Goal: Information Seeking & Learning: Learn about a topic

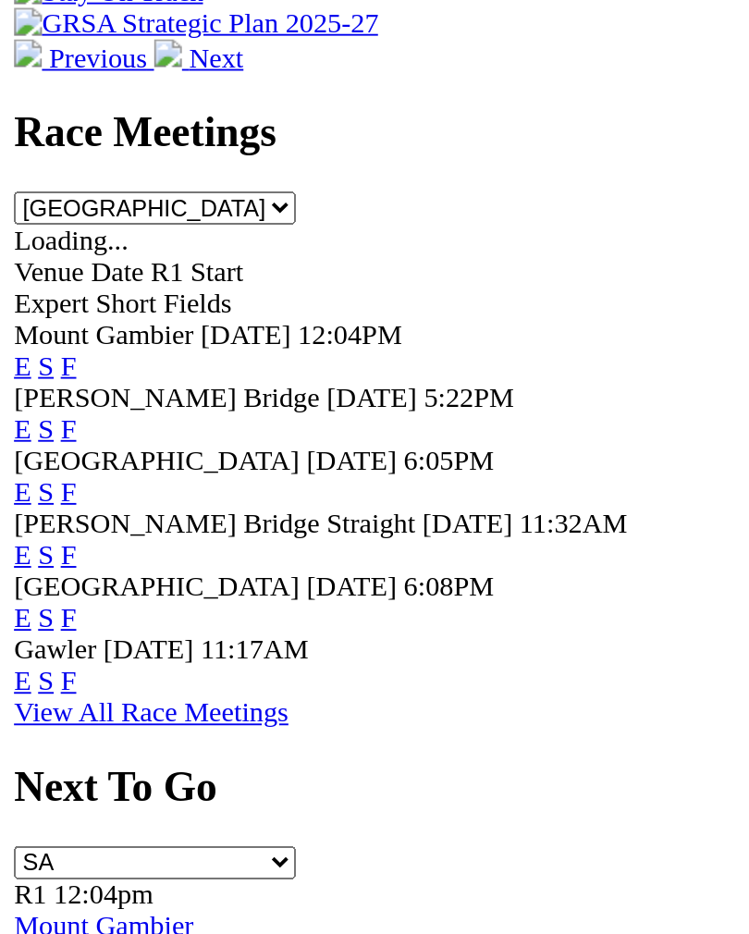
scroll to position [419, 0]
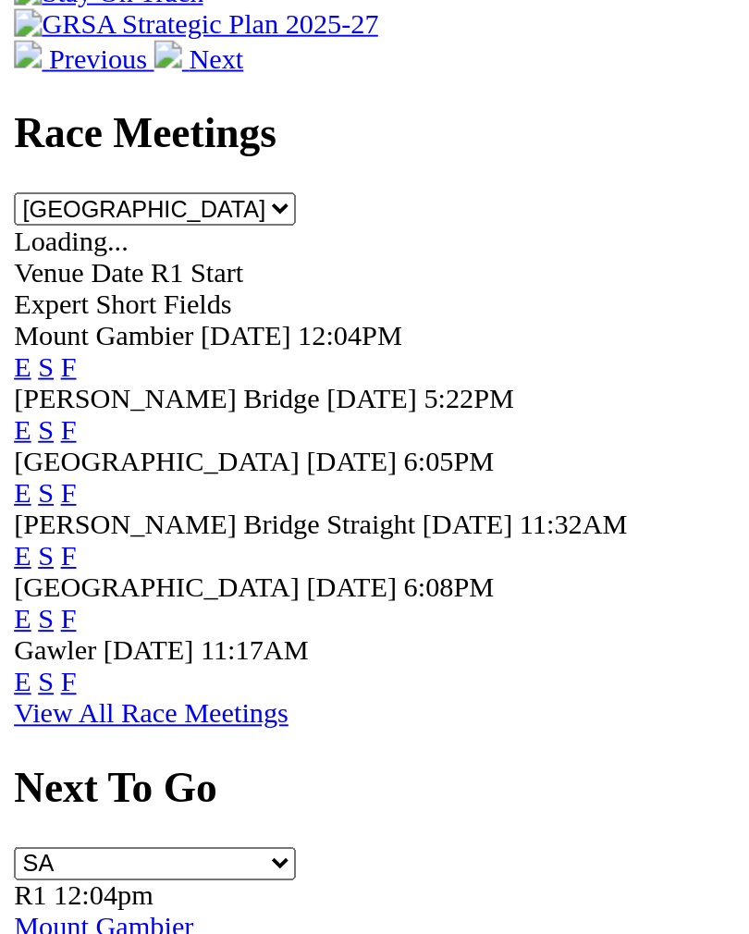
click at [51, 761] on span "Gawler" at bounding box center [28, 769] width 43 height 16
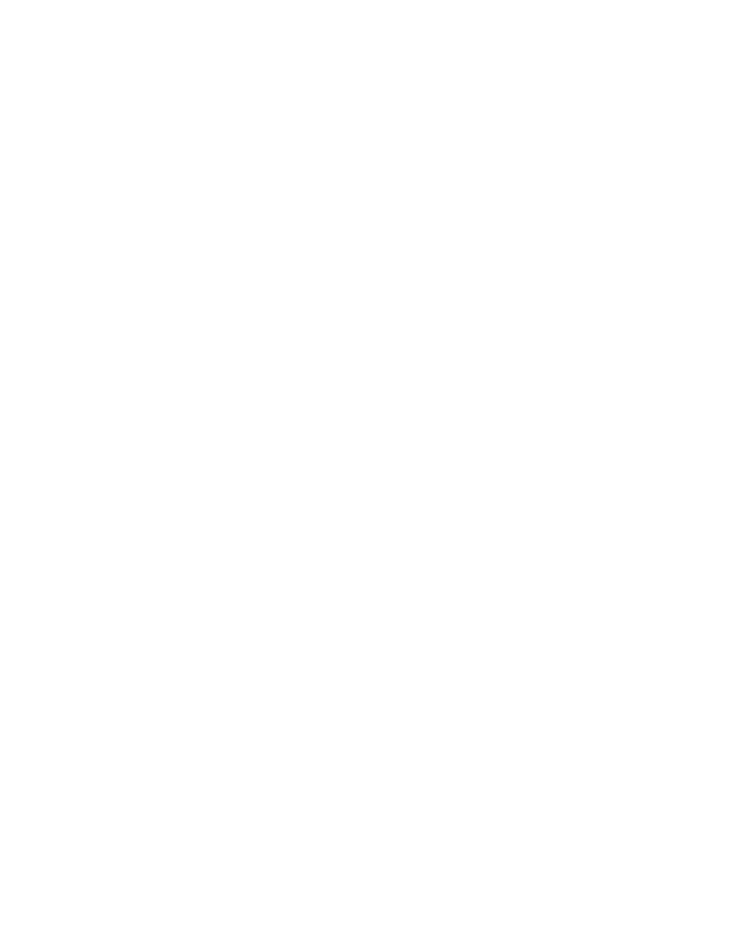
scroll to position [420, 0]
click at [41, 777] on link "F" at bounding box center [36, 785] width 8 height 16
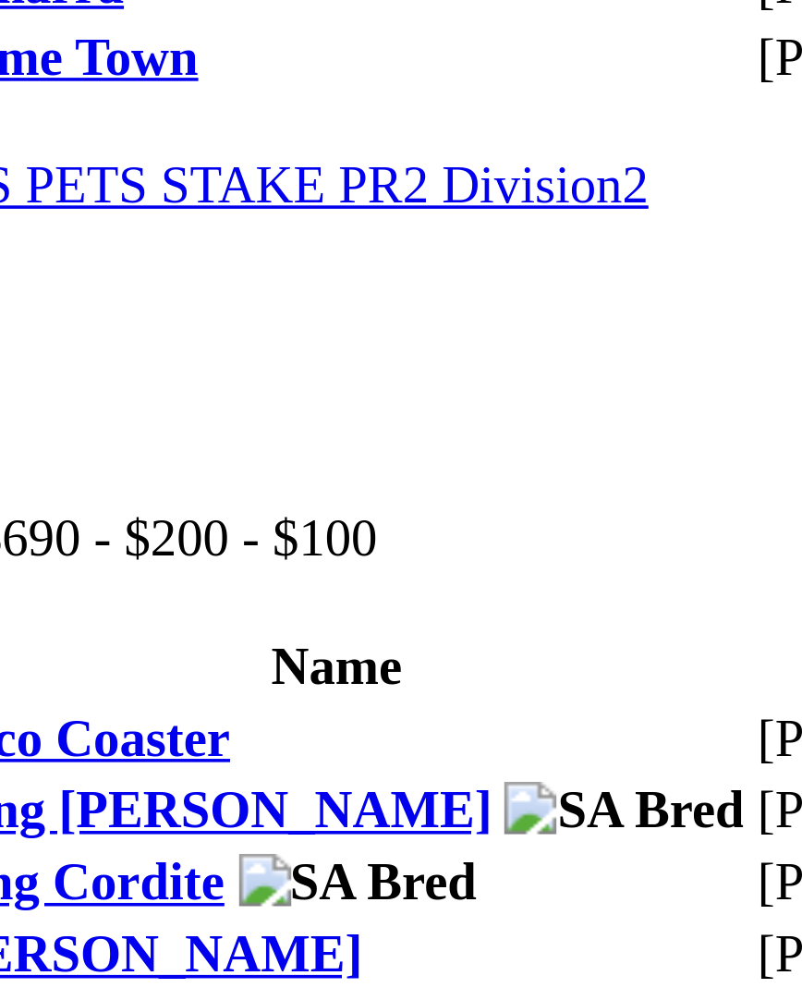
scroll to position [1678, 0]
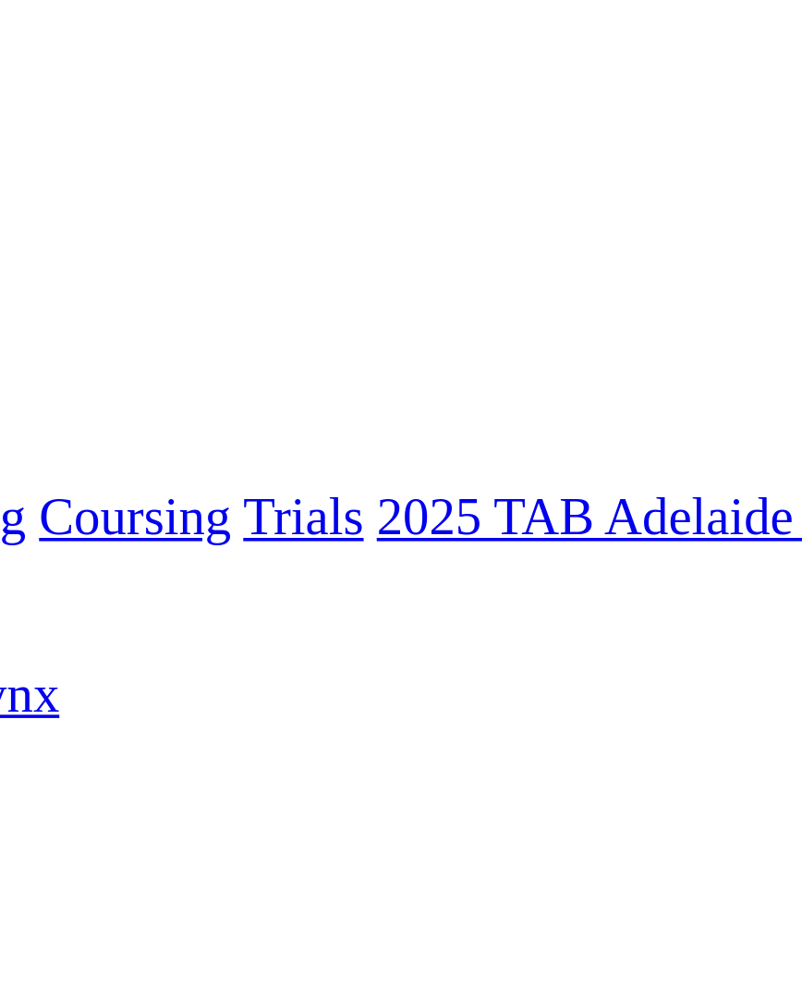
click at [22, 540] on input "Wednesday, 8 Oct 2025" at bounding box center [89, 549] width 164 height 19
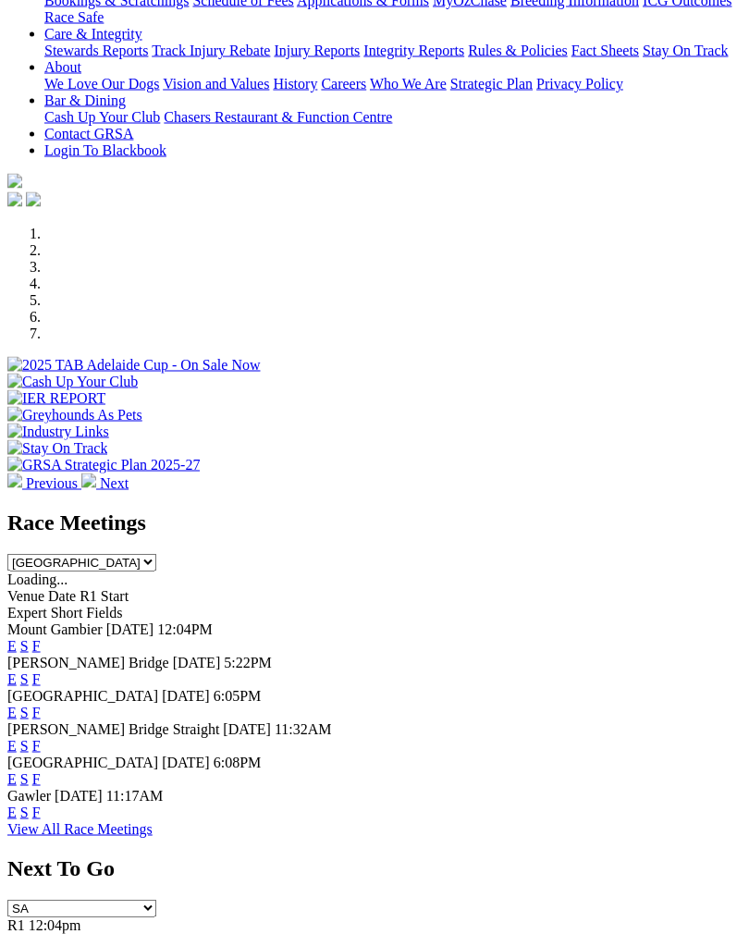
scroll to position [393, 0]
click at [41, 670] on link "F" at bounding box center [36, 678] width 8 height 16
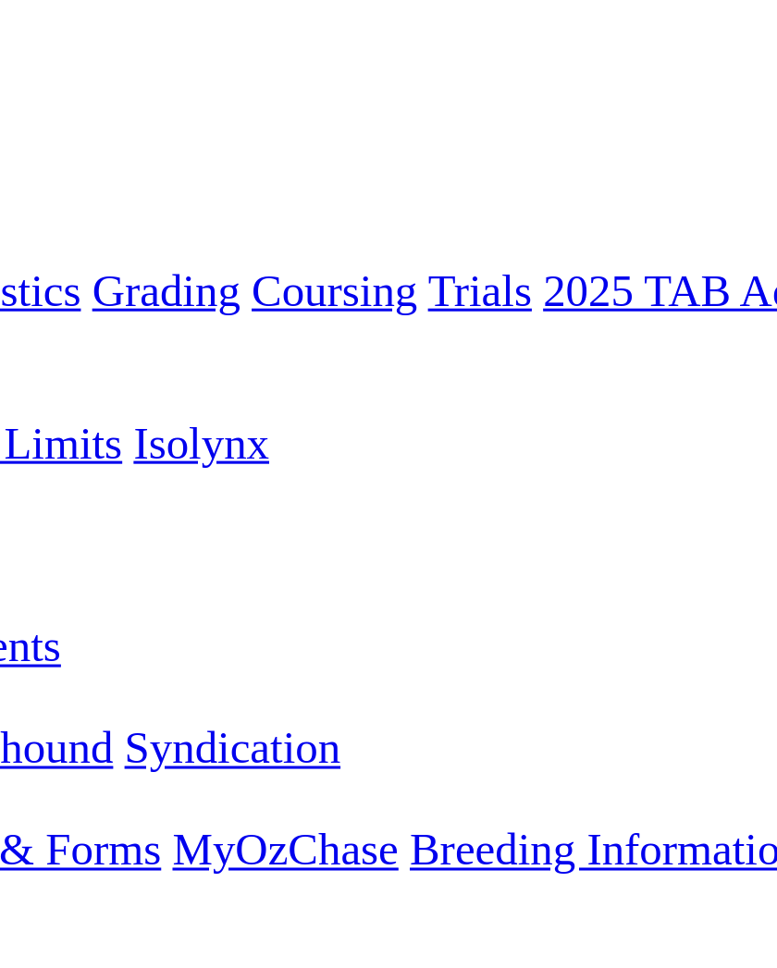
scroll to position [145, 0]
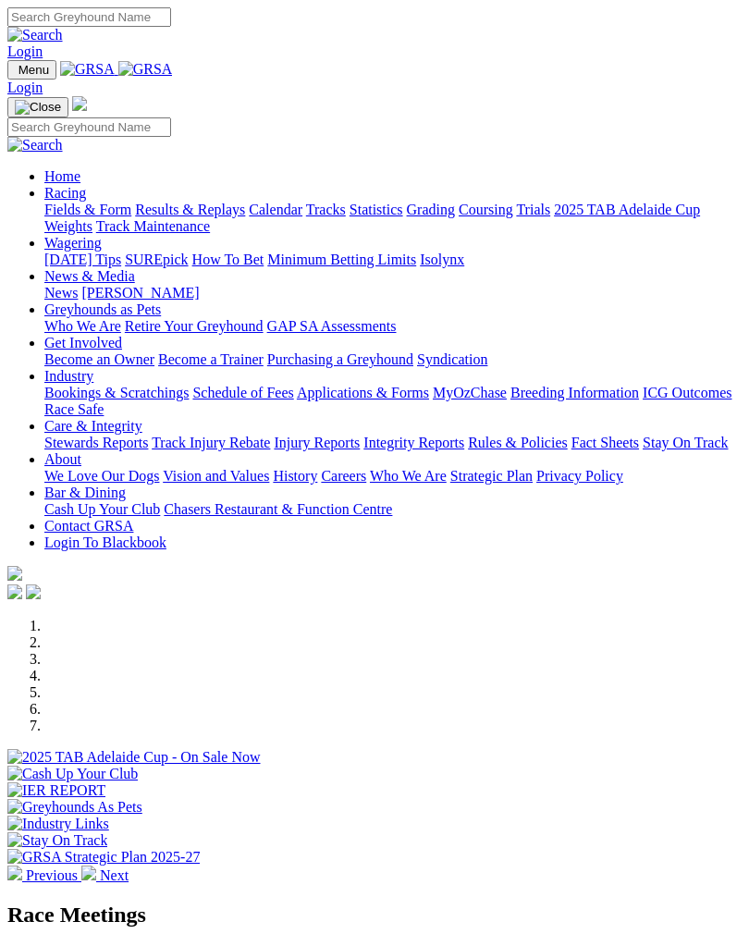
scroll to position [422, 0]
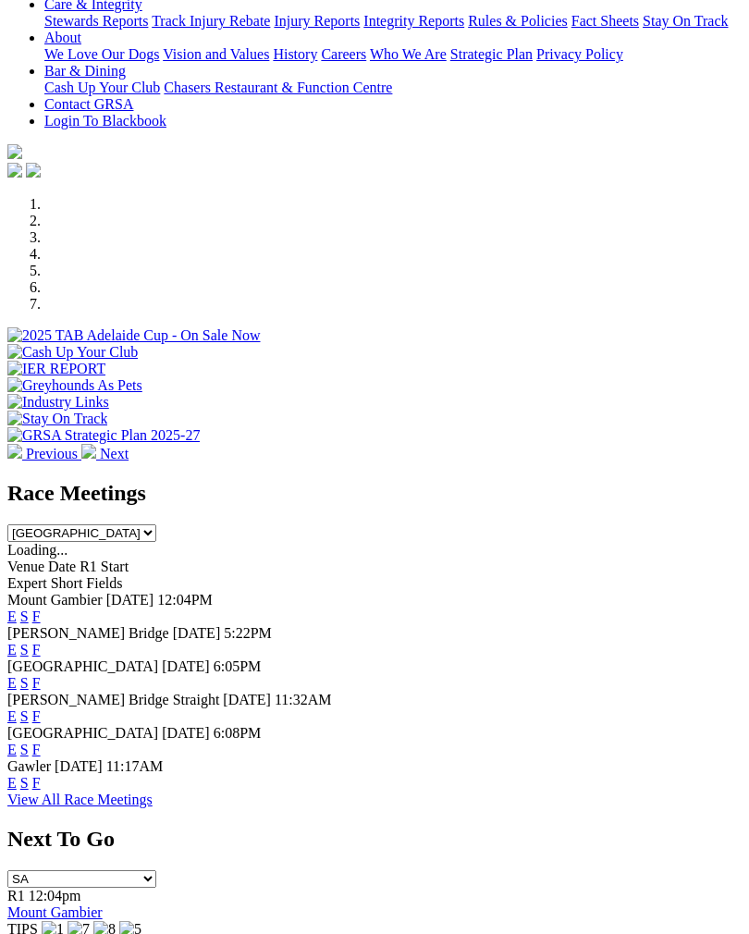
click at [41, 675] on link "F" at bounding box center [36, 683] width 8 height 16
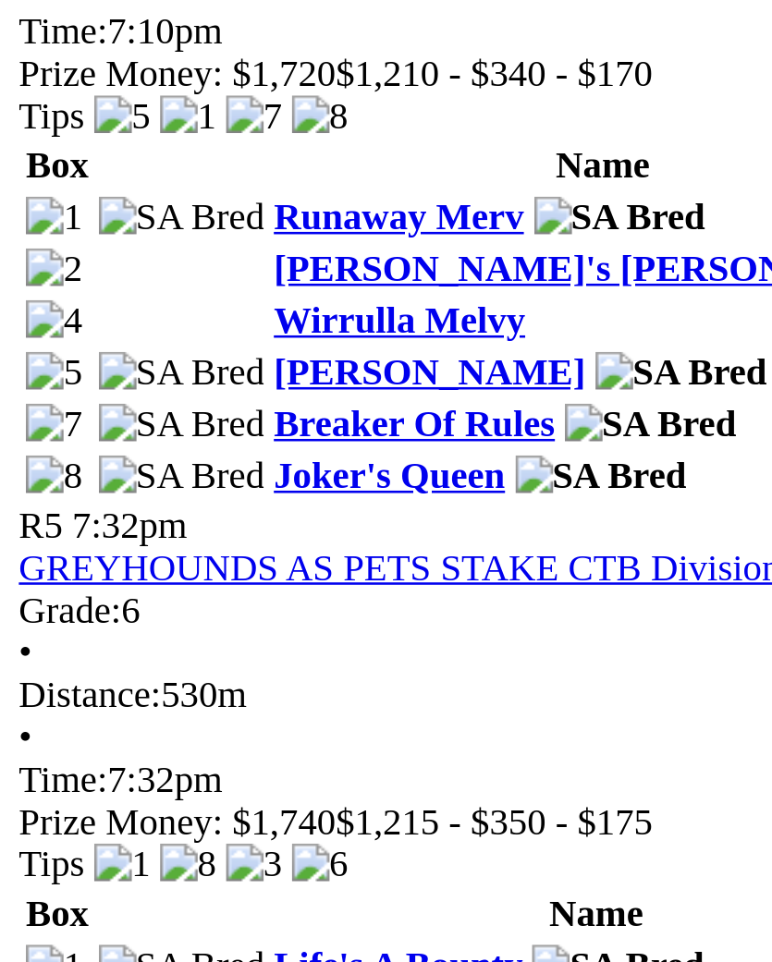
scroll to position [1468, 0]
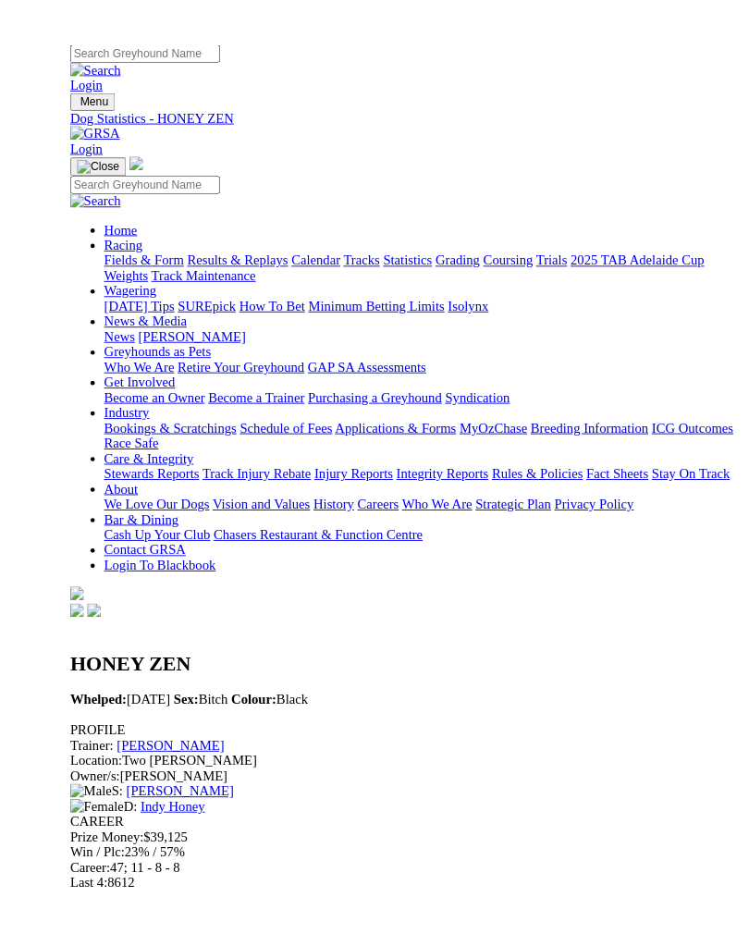
scroll to position [193, 0]
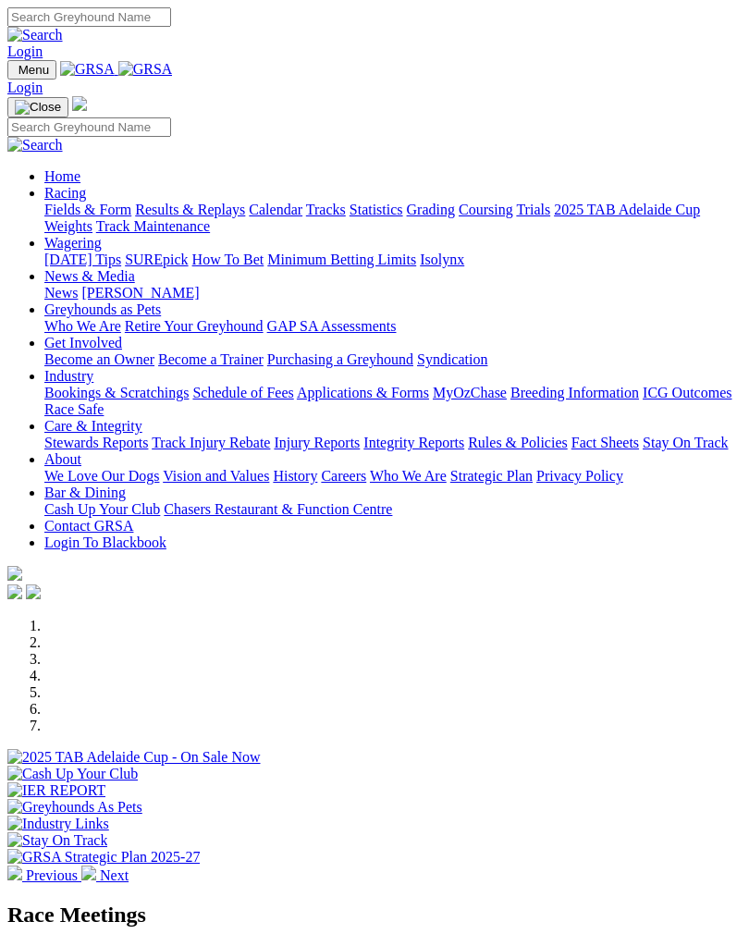
click at [96, 865] on img at bounding box center [88, 872] width 15 height 15
click at [484, 865] on div at bounding box center [374, 865] width 734 height 0
